Goal: Task Accomplishment & Management: Use online tool/utility

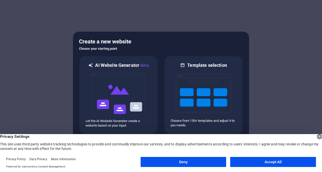
click at [276, 162] on button "Accept All" at bounding box center [273, 162] width 86 height 10
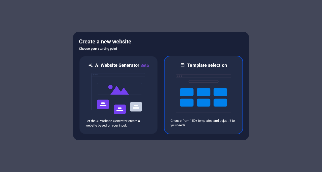
click at [202, 100] on img at bounding box center [203, 93] width 55 height 50
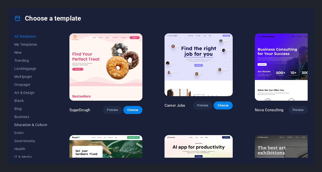
click at [37, 124] on span "Education & Culture" at bounding box center [30, 125] width 33 height 4
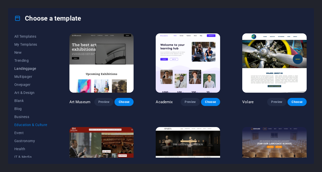
click at [32, 69] on span "Landingpage" at bounding box center [30, 69] width 33 height 4
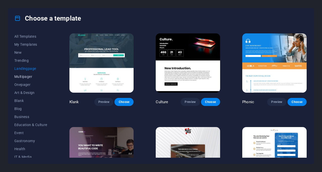
click at [30, 78] on span "Multipager" at bounding box center [30, 77] width 33 height 4
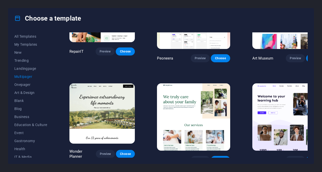
scroll to position [154, 0]
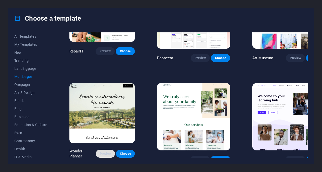
click at [102, 152] on span "Preview" at bounding box center [105, 154] width 11 height 4
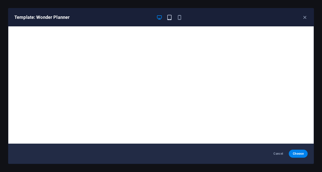
click at [171, 15] on icon "button" at bounding box center [169, 18] width 6 height 6
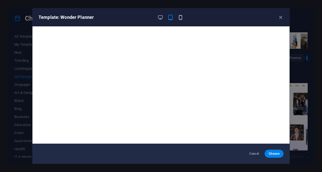
click at [181, 19] on icon "button" at bounding box center [181, 18] width 6 height 6
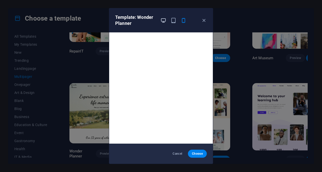
click at [163, 21] on icon "button" at bounding box center [163, 21] width 6 height 6
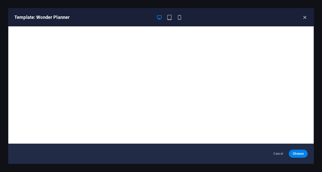
click at [303, 19] on icon "button" at bounding box center [305, 18] width 6 height 6
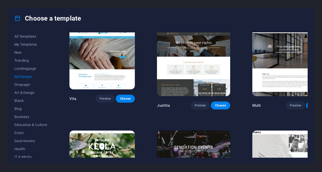
scroll to position [2030, 0]
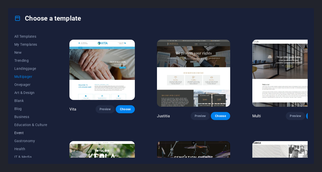
click at [22, 134] on span "Event" at bounding box center [30, 133] width 33 height 4
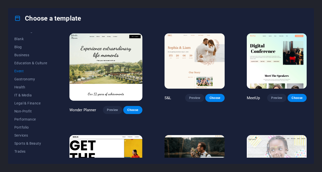
scroll to position [64, 0]
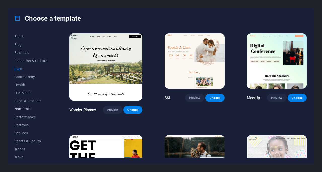
click at [28, 108] on span "Non-Profit" at bounding box center [30, 109] width 33 height 4
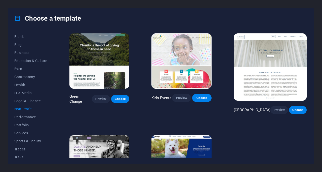
scroll to position [75, 0]
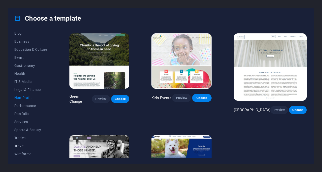
click at [22, 146] on span "Travel" at bounding box center [30, 146] width 33 height 4
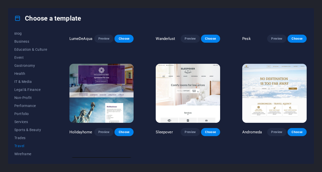
scroll to position [63, 0]
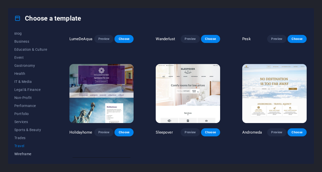
click at [23, 155] on span "Wireframe" at bounding box center [30, 154] width 33 height 4
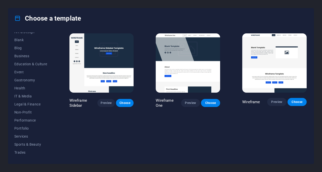
scroll to position [60, 0]
click at [30, 120] on span "Performance" at bounding box center [30, 121] width 33 height 4
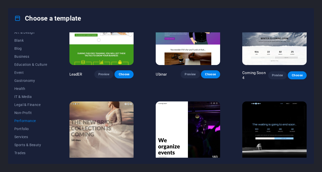
scroll to position [417, 0]
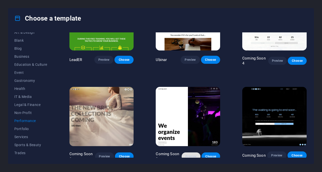
click at [186, 155] on span "Preview" at bounding box center [191, 157] width 11 height 4
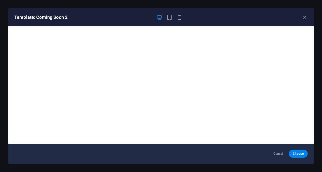
scroll to position [1, 0]
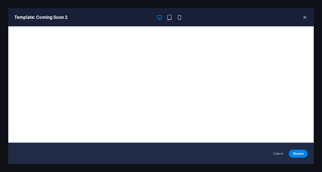
click at [305, 17] on icon "button" at bounding box center [305, 18] width 6 height 6
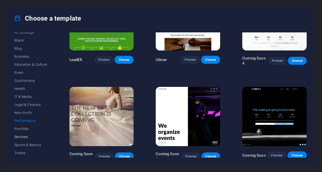
click at [27, 137] on span "Services" at bounding box center [30, 137] width 33 height 4
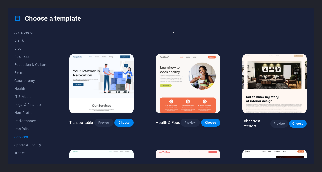
scroll to position [75, 0]
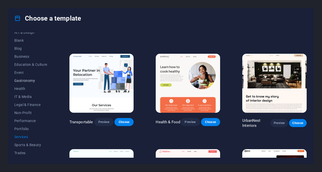
click at [32, 80] on span "Gastronomy" at bounding box center [30, 81] width 33 height 4
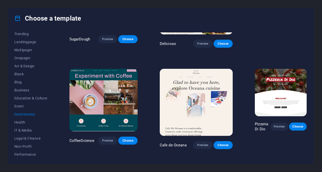
scroll to position [25, 0]
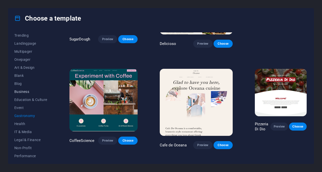
click at [23, 93] on span "Business" at bounding box center [30, 92] width 33 height 4
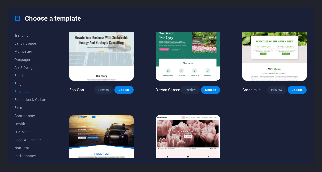
scroll to position [0, 0]
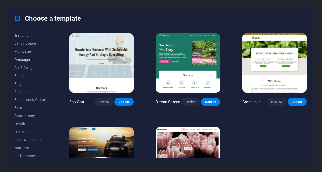
click at [25, 59] on span "Onepager" at bounding box center [30, 60] width 33 height 4
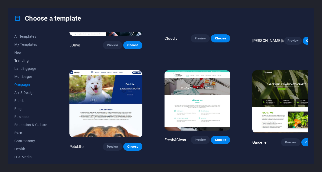
click at [25, 59] on span "Trending" at bounding box center [30, 61] width 33 height 4
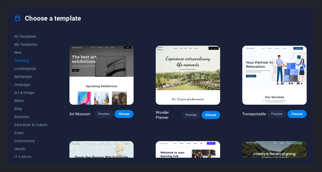
scroll to position [81, 0]
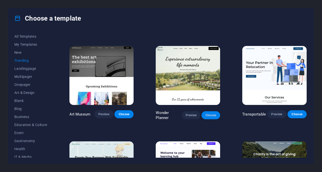
click at [212, 114] on span "Choose" at bounding box center [210, 115] width 11 height 4
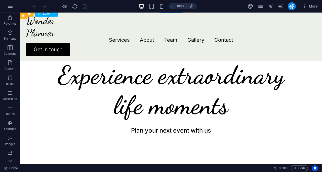
click at [111, 37] on nav "Services About Team Gallery Contact" at bounding box center [171, 40] width 290 height 6
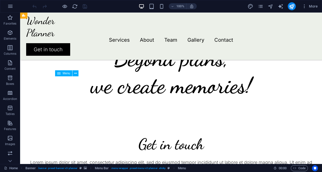
scroll to position [1187, 0]
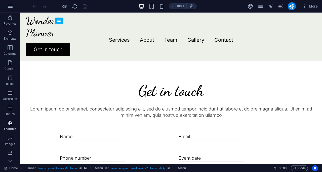
click at [8, 126] on span "Features" at bounding box center [10, 126] width 20 height 12
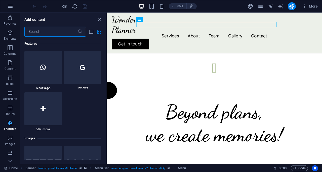
scroll to position [2455, 0]
click at [42, 67] on icon at bounding box center [43, 67] width 6 height 7
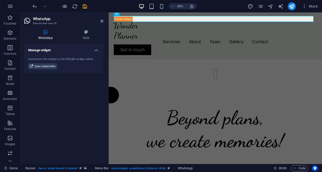
scroll to position [1086, 0]
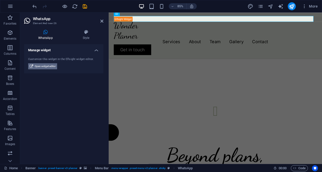
click at [46, 66] on span "Open widget editor" at bounding box center [45, 66] width 21 height 6
click at [47, 66] on span "Open widget editor" at bounding box center [45, 66] width 21 height 6
click at [135, 22] on div at bounding box center [234, 20] width 239 height 7
click at [133, 19] on div at bounding box center [234, 20] width 239 height 7
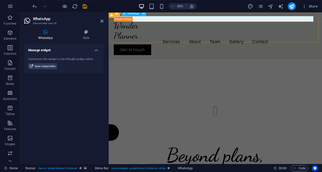
click at [144, 13] on icon at bounding box center [143, 13] width 2 height 5
click at [144, 14] on icon at bounding box center [143, 13] width 2 height 5
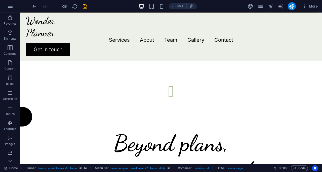
scroll to position [1048, 0]
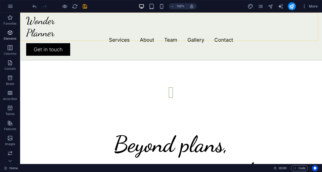
click at [8, 37] on p "Elements" at bounding box center [10, 39] width 13 height 4
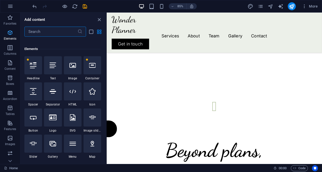
scroll to position [54, 0]
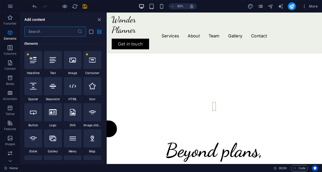
click at [258, 5] on icon "pages" at bounding box center [261, 7] width 6 height 6
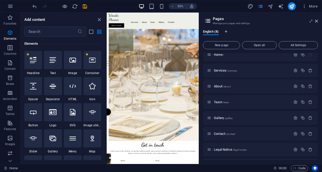
scroll to position [0, 0]
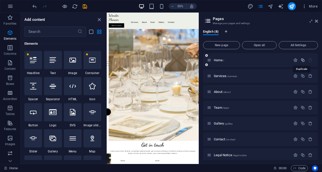
click at [302, 60] on icon "button" at bounding box center [303, 60] width 4 height 4
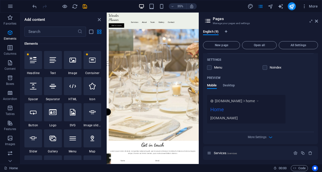
scroll to position [126, 0]
type input "Home (Maintenance)"
click at [271, 138] on icon "button" at bounding box center [271, 138] width 6 height 6
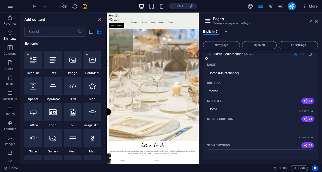
scroll to position [23, 0]
